Goal: Information Seeking & Learning: Check status

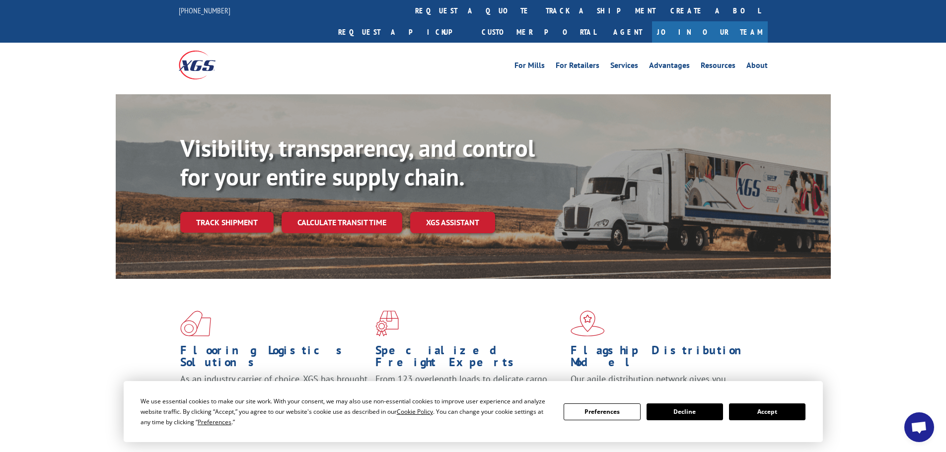
click at [775, 411] on button "Accept" at bounding box center [767, 412] width 76 height 17
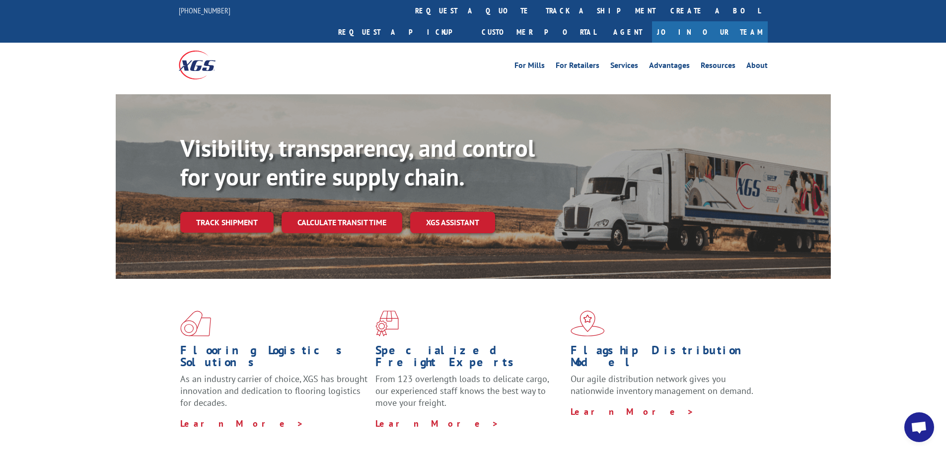
click at [699, 311] on span at bounding box center [668, 324] width 195 height 26
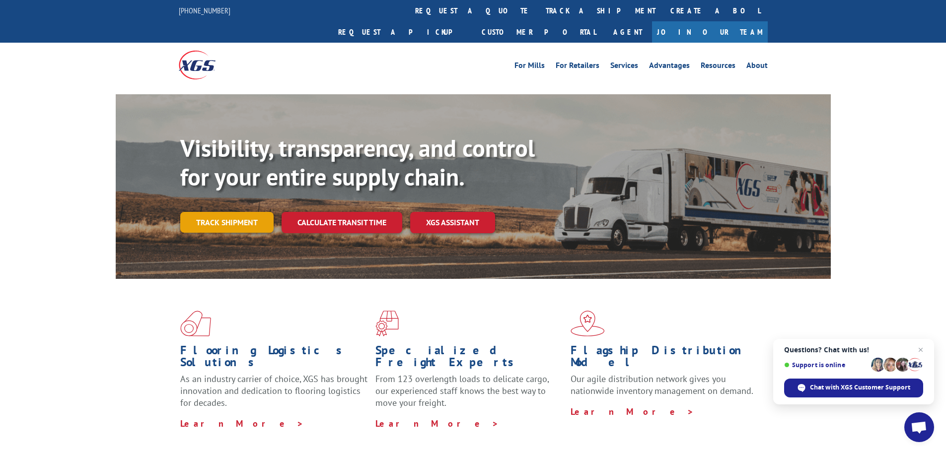
click at [235, 212] on link "Track shipment" at bounding box center [226, 222] width 93 height 21
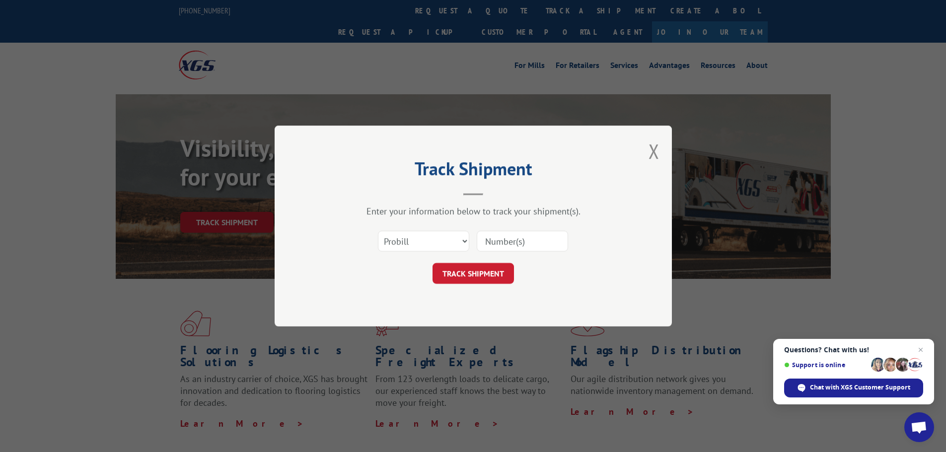
click at [507, 243] on input at bounding box center [522, 241] width 91 height 21
paste input "17608323"
type input "17608323"
click at [465, 279] on button "TRACK SHIPMENT" at bounding box center [473, 273] width 81 height 21
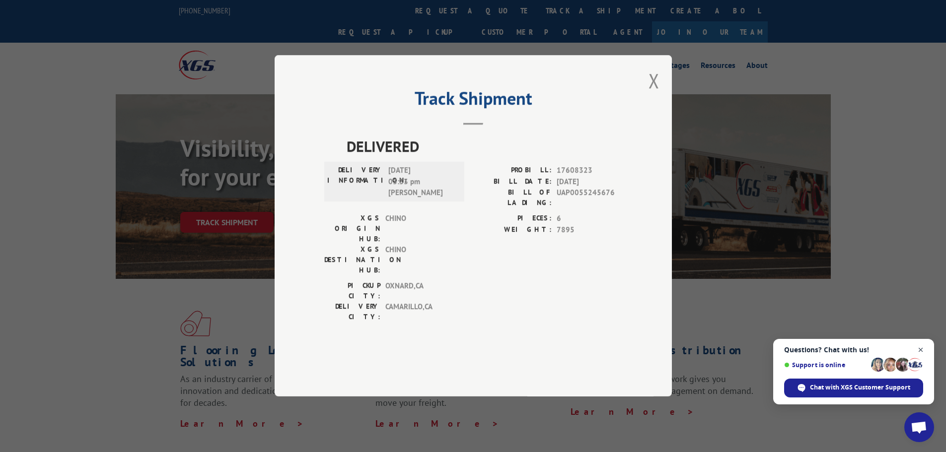
click at [921, 349] on span "Close chat" at bounding box center [921, 350] width 12 height 12
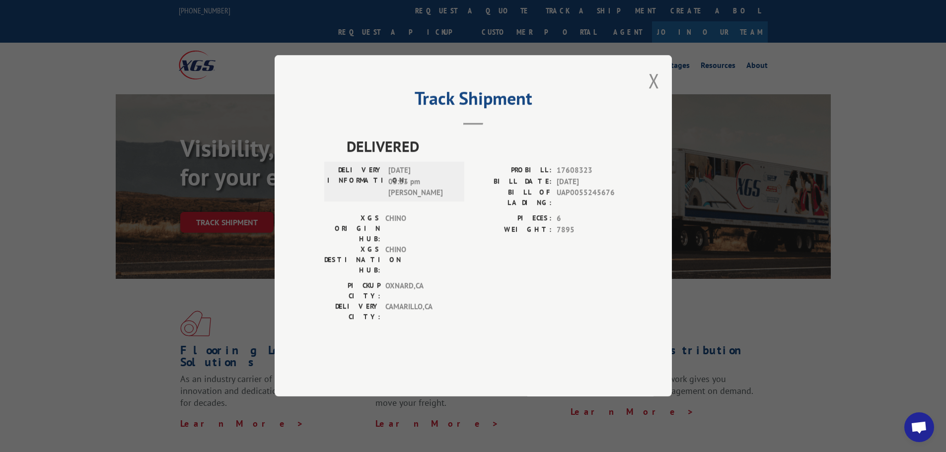
click at [524, 298] on div "PICKUP CITY: [GEOGRAPHIC_DATA] , [GEOGRAPHIC_DATA] DELIVERY CITY: [GEOGRAPHIC_D…" at bounding box center [473, 304] width 298 height 47
